Goal: Transaction & Acquisition: Purchase product/service

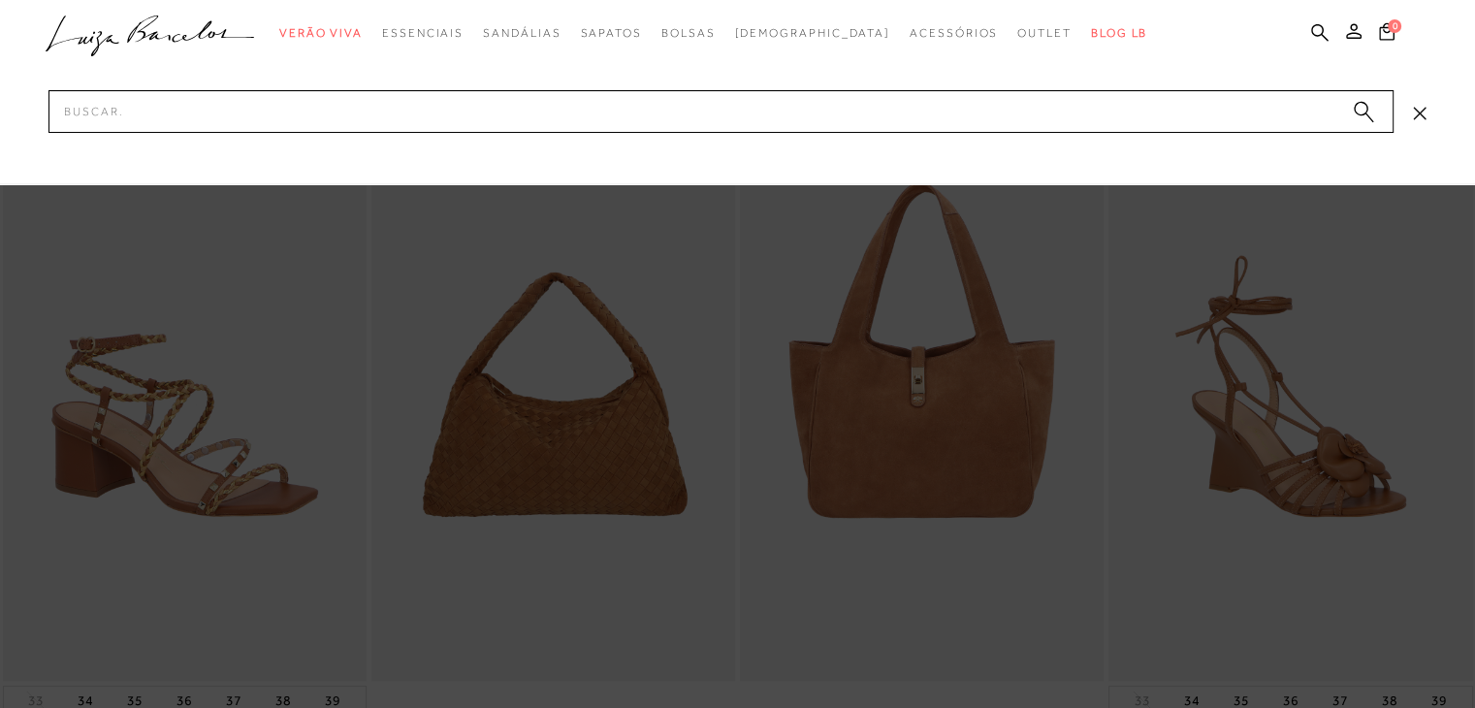
click at [1182, 101] on input "Pesquisar" at bounding box center [720, 111] width 1345 height 43
type input "cinto"
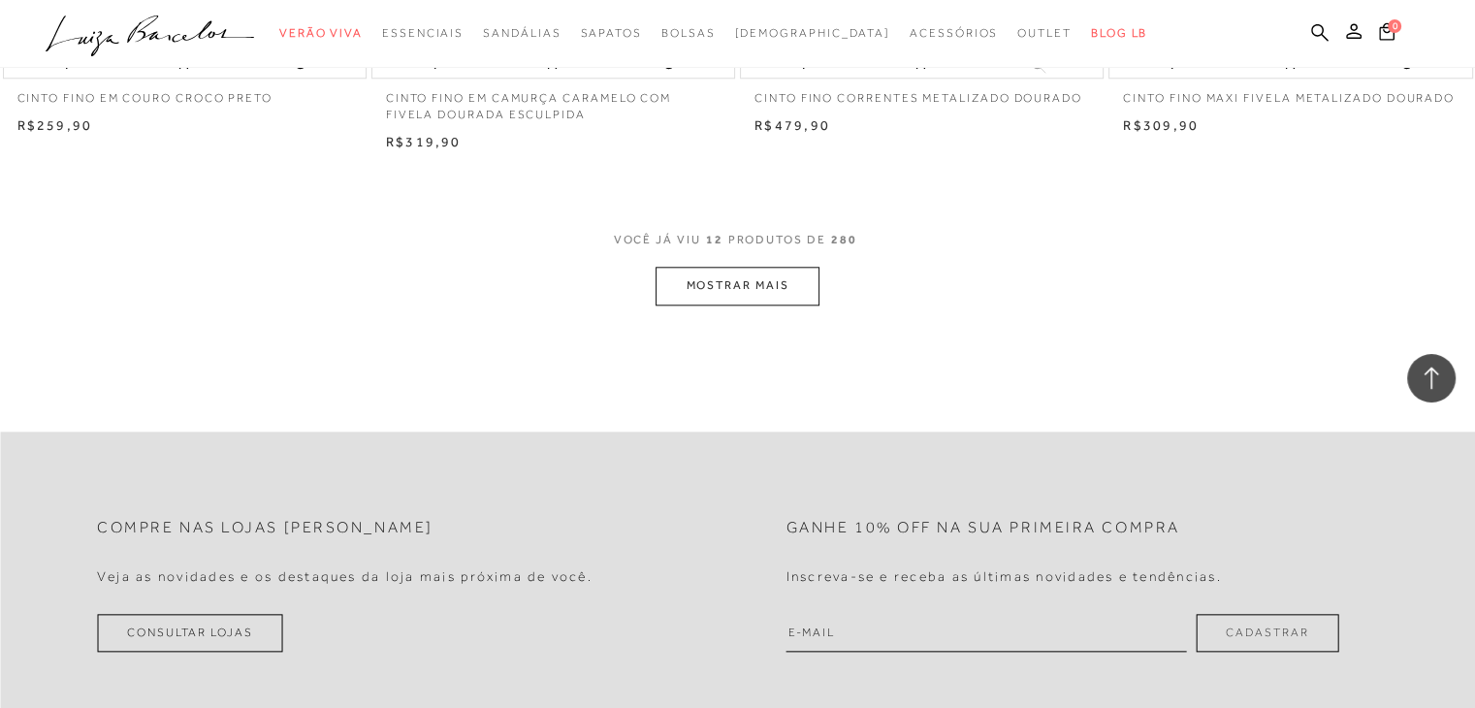
scroll to position [2036, 0]
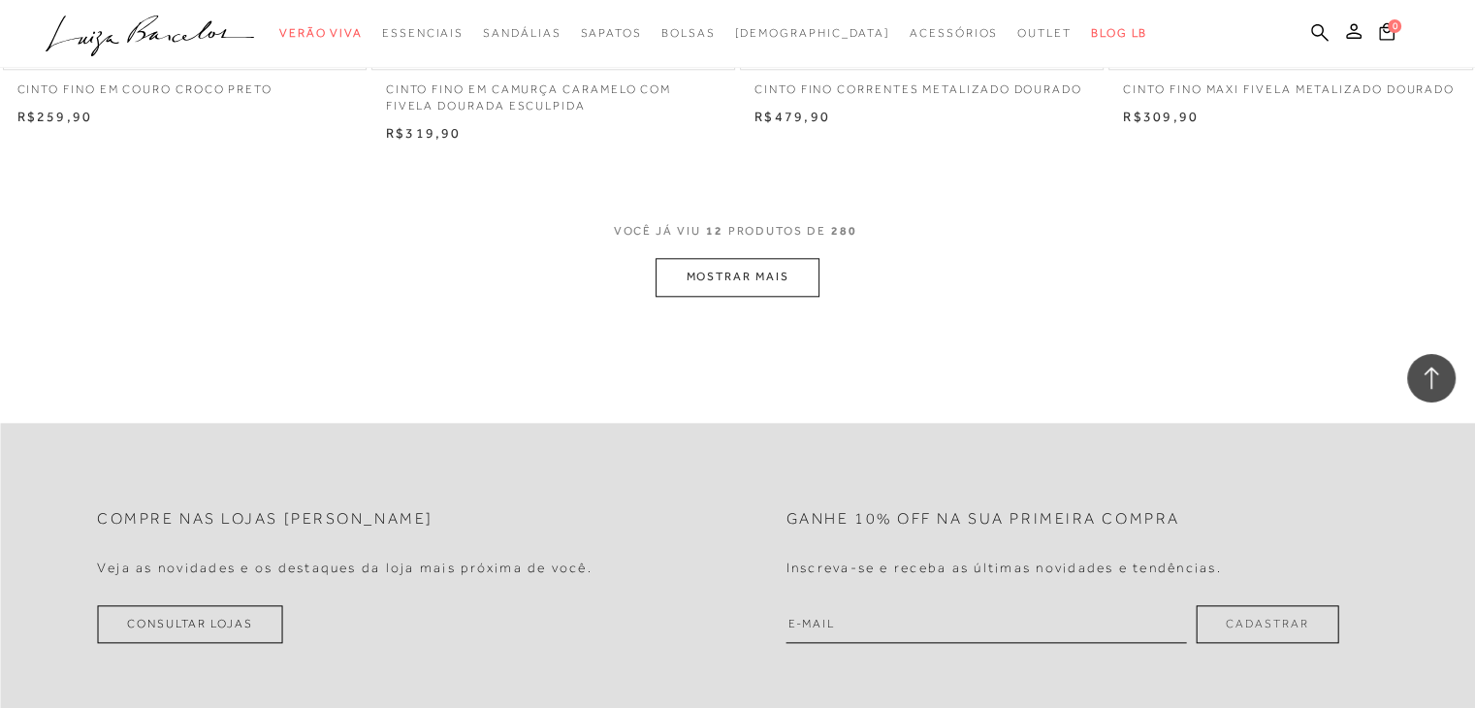
click at [744, 271] on button "MOSTRAR MAIS" at bounding box center [736, 277] width 163 height 38
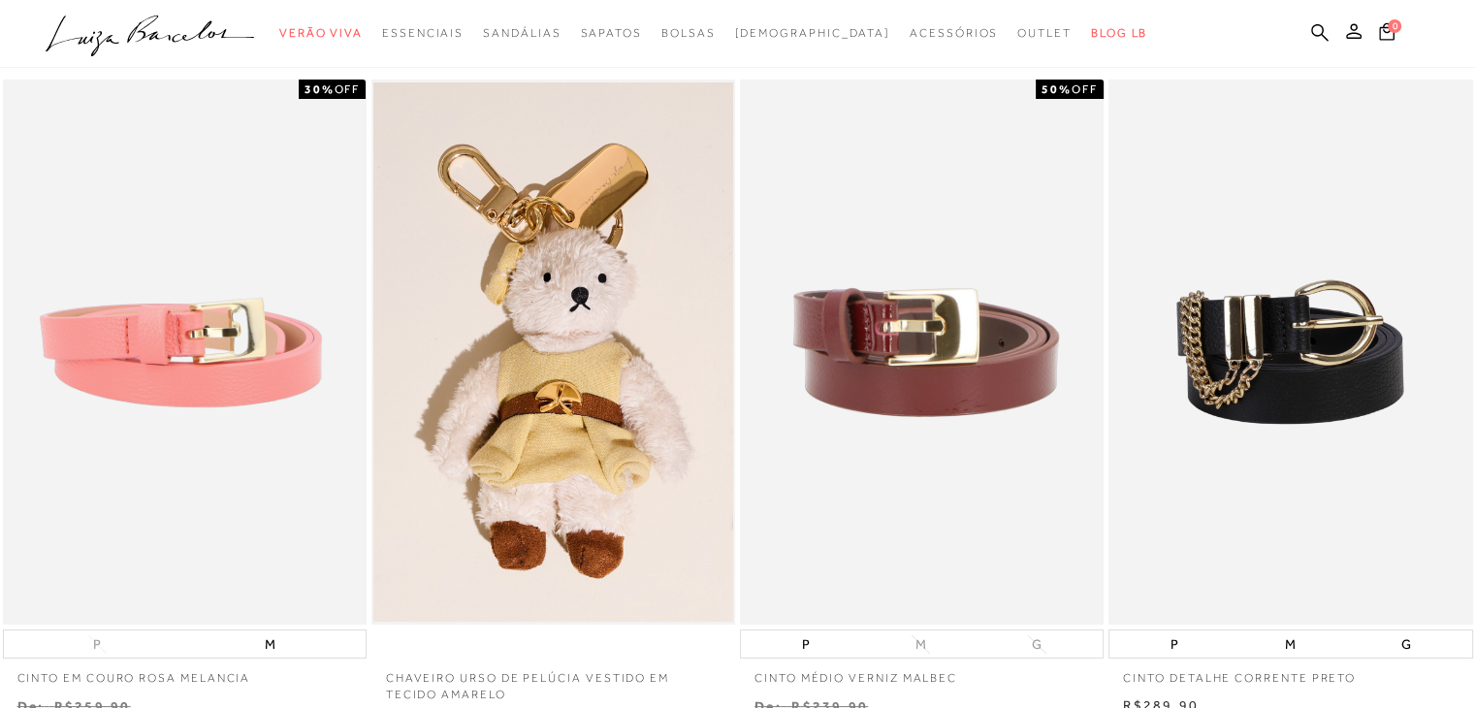
scroll to position [80, 0]
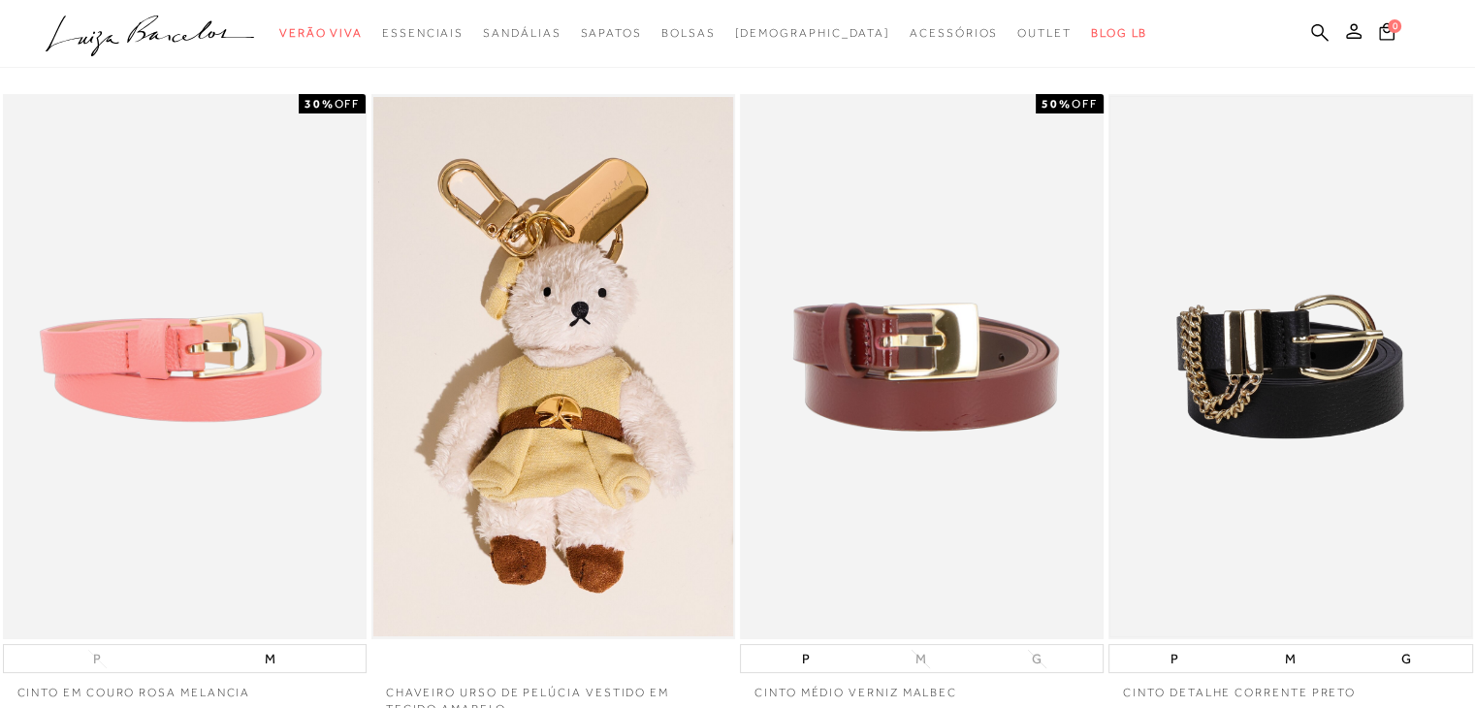
click at [1189, 361] on img at bounding box center [1290, 367] width 360 height 540
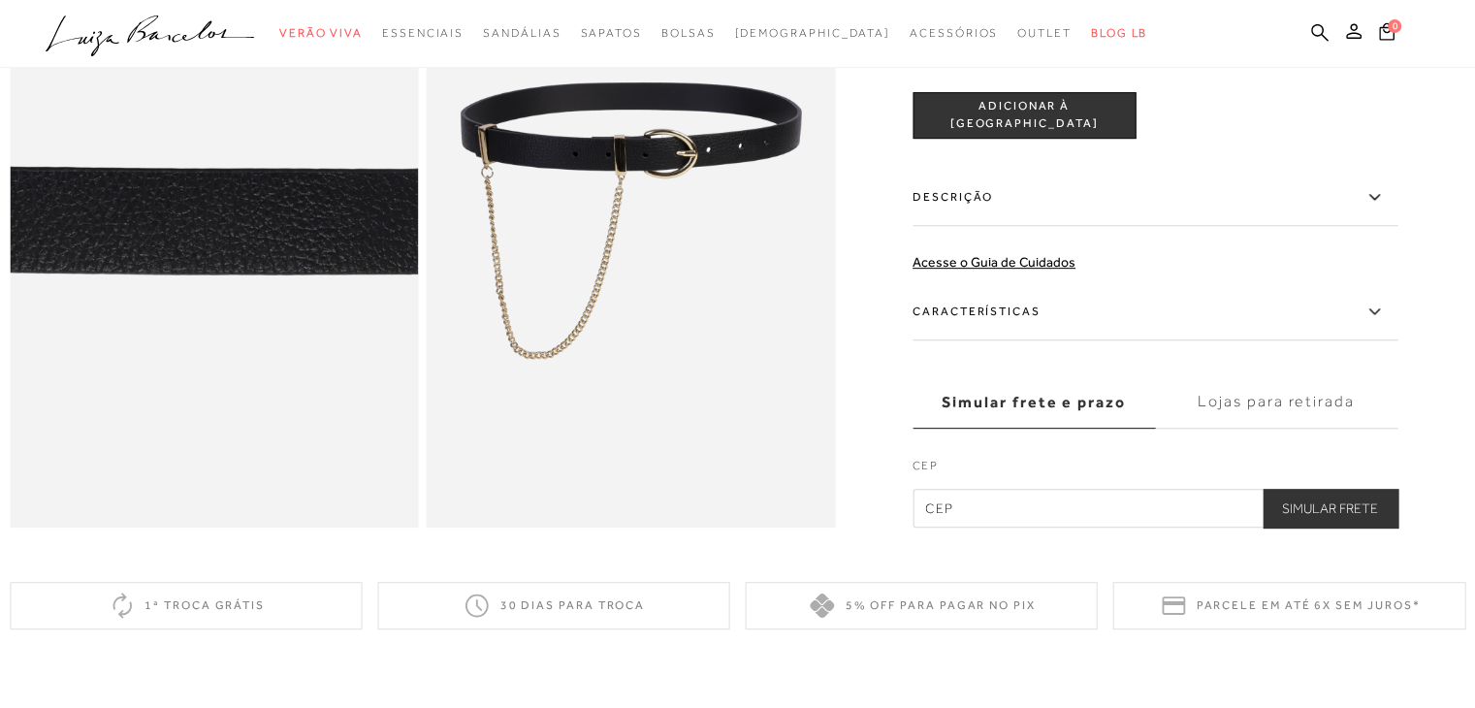
scroll to position [776, 0]
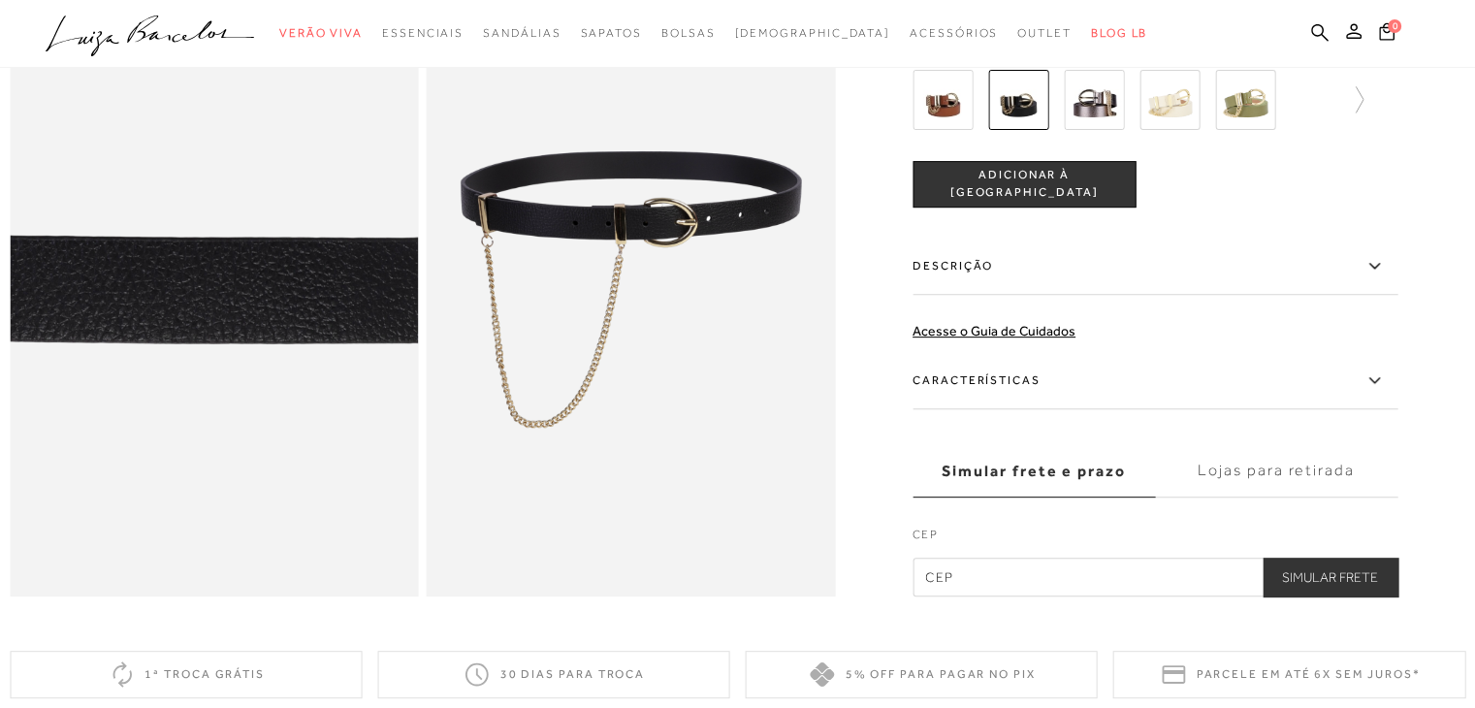
click at [951, 114] on img at bounding box center [942, 99] width 60 height 60
